Goal: Transaction & Acquisition: Purchase product/service

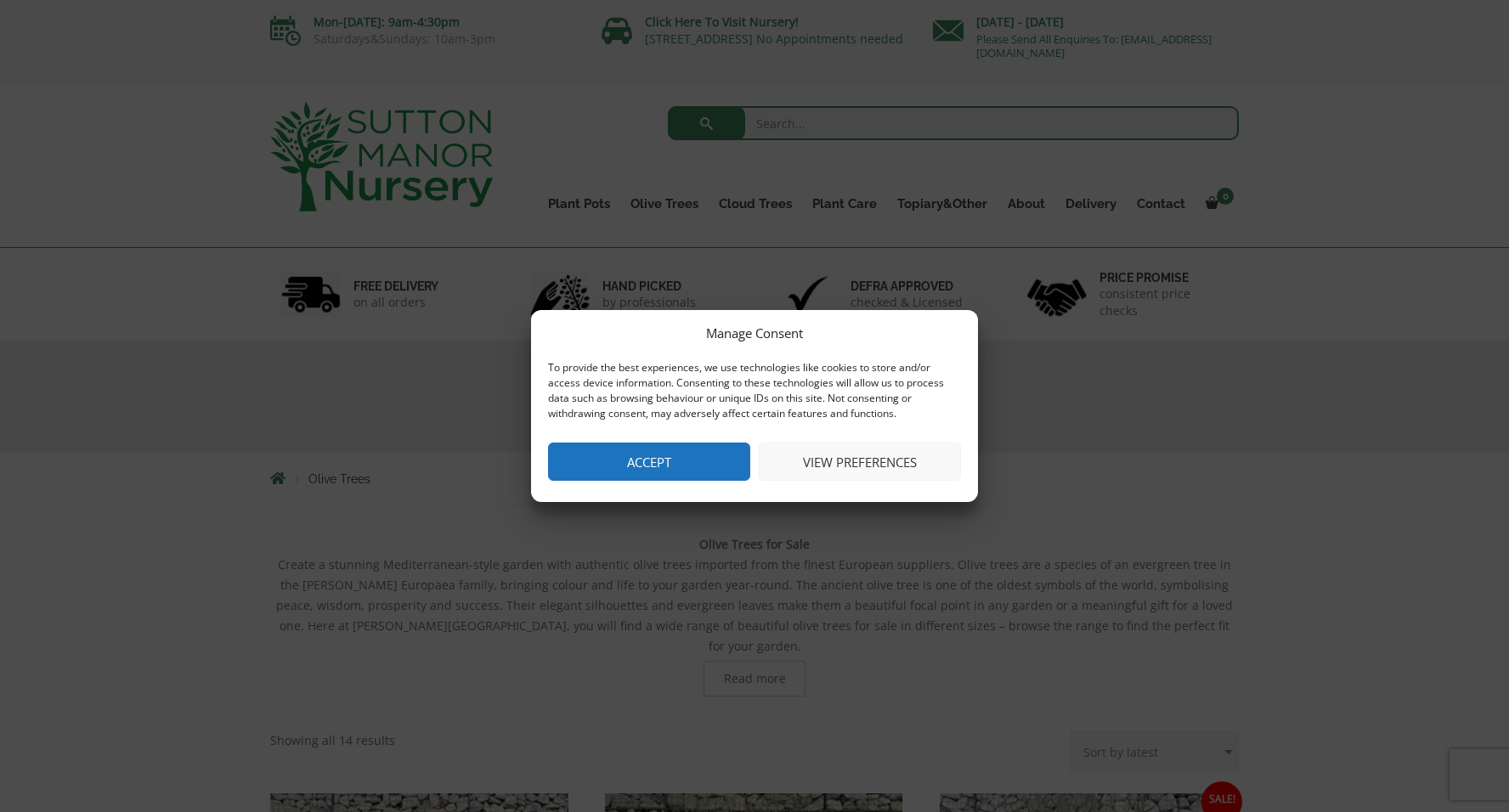
click at [683, 474] on button "Accept" at bounding box center [649, 461] width 202 height 38
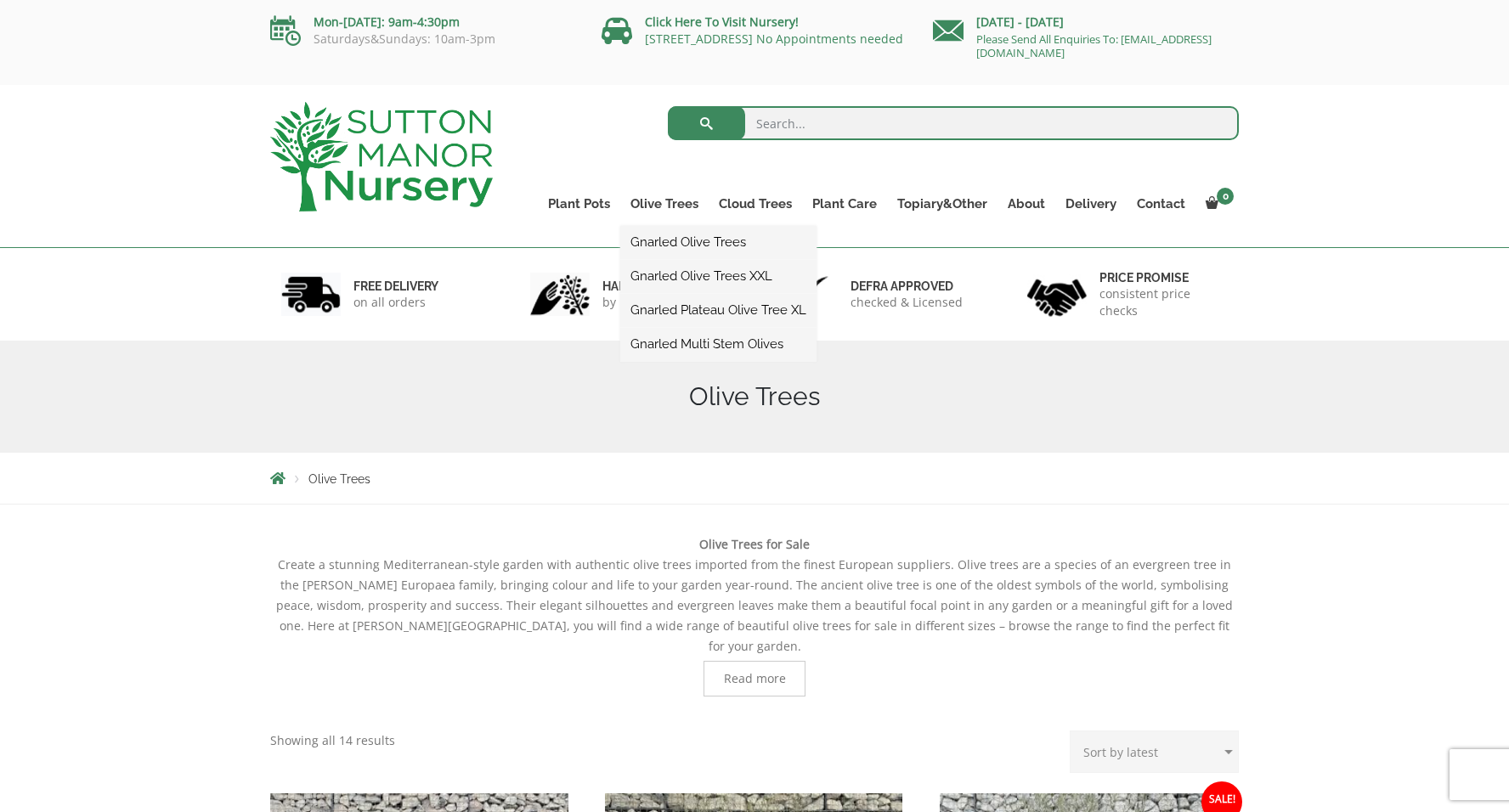
click at [690, 245] on link "Gnarled Olive Trees" at bounding box center [718, 242] width 196 height 25
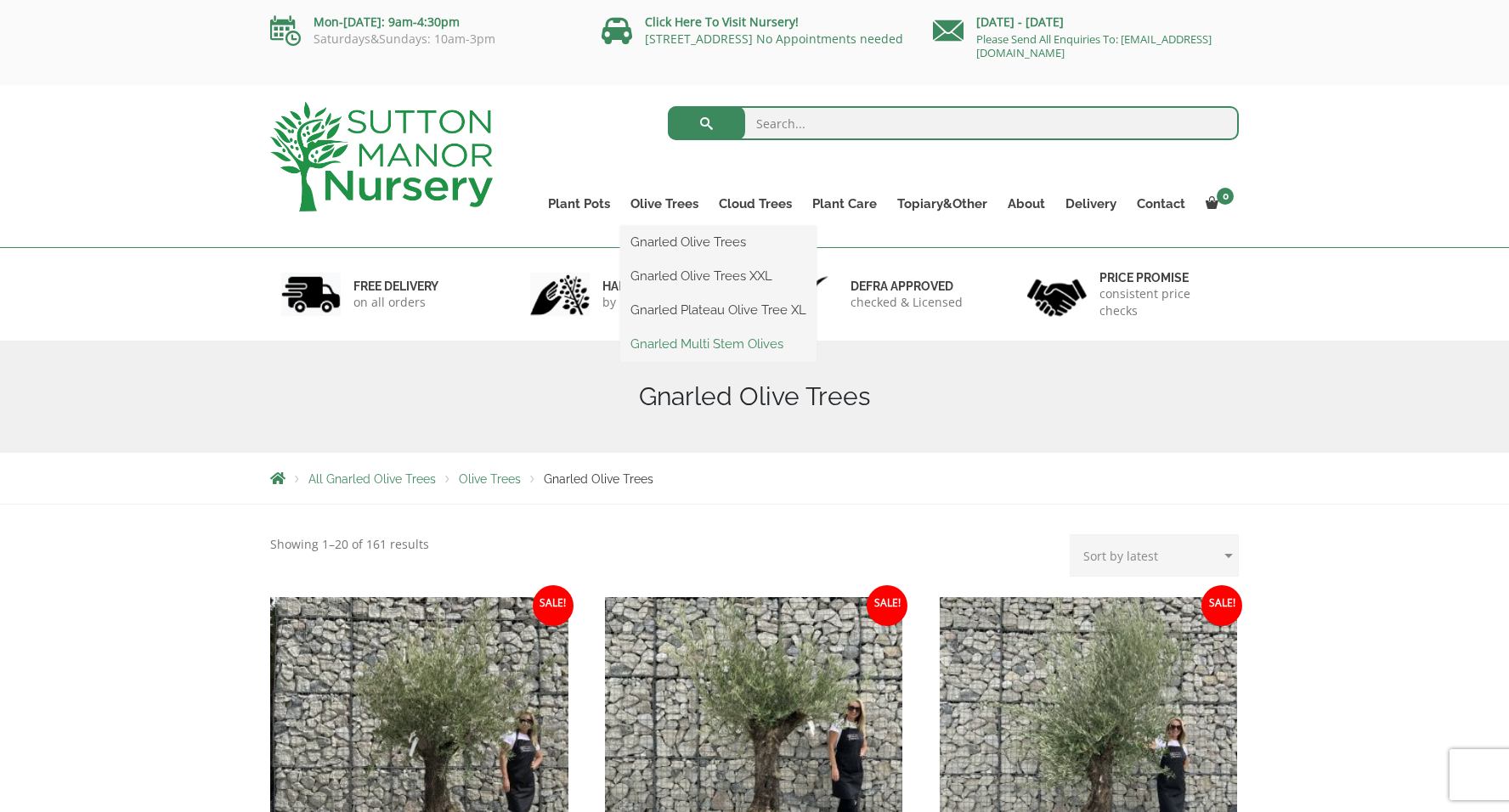
click at [719, 342] on link "Gnarled Multi Stem Olives" at bounding box center [718, 344] width 196 height 25
